Goal: Register for event/course

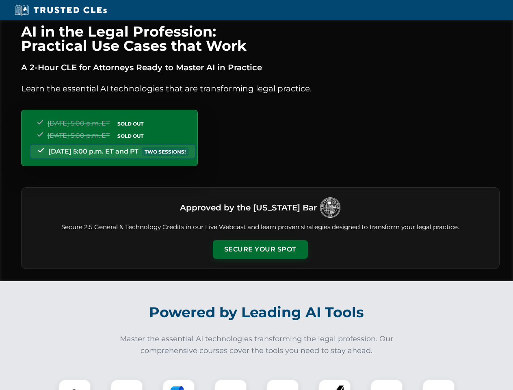
click at [260, 249] on button "Secure Your Spot" at bounding box center [260, 249] width 95 height 19
click at [75, 385] on img at bounding box center [75, 396] width 24 height 24
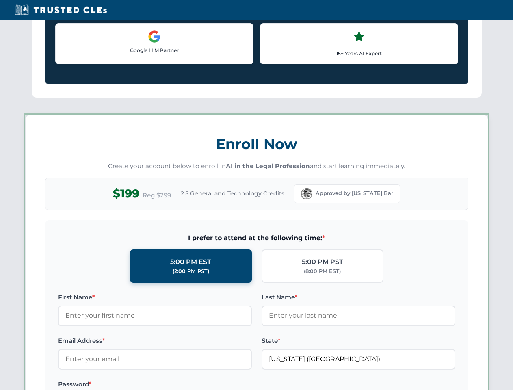
click at [179, 385] on label "Password *" at bounding box center [155, 384] width 194 height 10
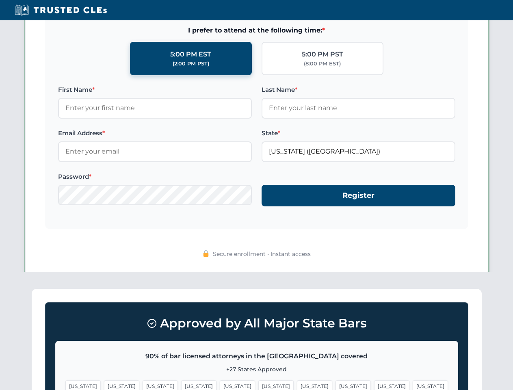
click at [374, 385] on span "[US_STATE]" at bounding box center [391, 386] width 35 height 12
